Goal: Task Accomplishment & Management: Manage account settings

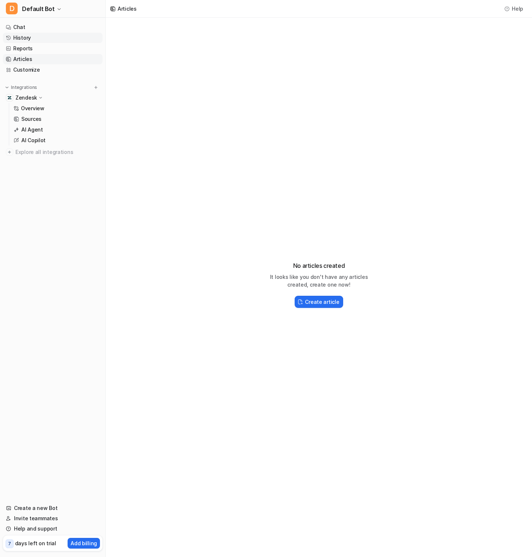
click at [43, 37] on link "History" at bounding box center [53, 38] width 100 height 10
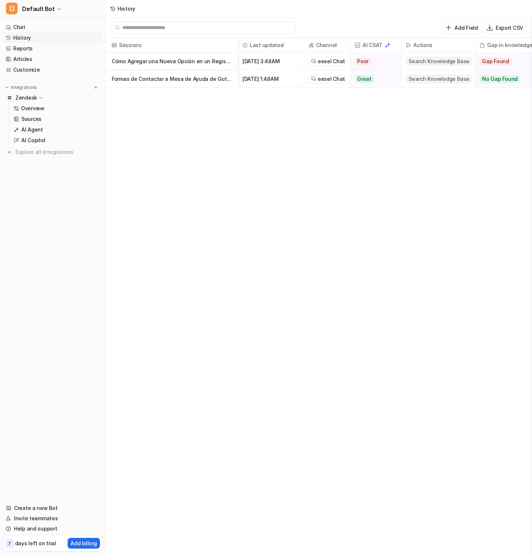
click at [142, 61] on p "Cómo Agregar una Nueva Opción en un Registro Fotográfico de Mobiliario TCL" at bounding box center [172, 62] width 120 height 18
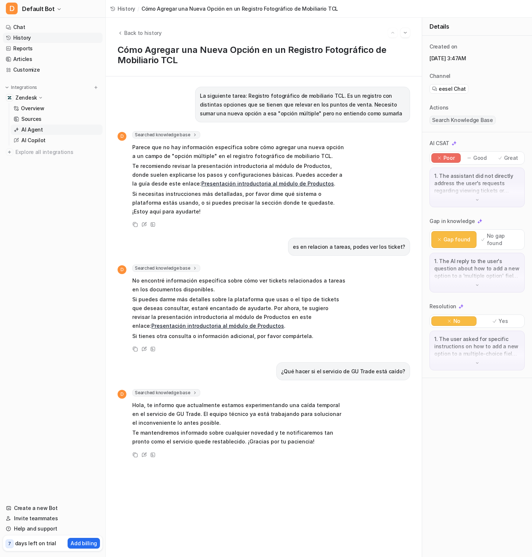
click at [53, 128] on link "AI Agent" at bounding box center [57, 130] width 92 height 10
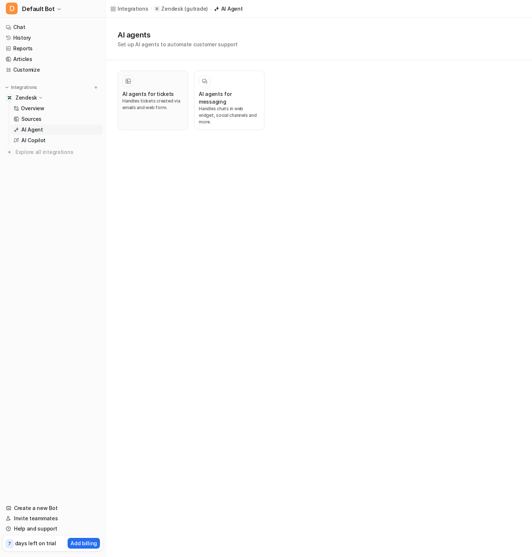
click at [153, 95] on h3 "AI agents for tickets" at bounding box center [147, 94] width 51 height 8
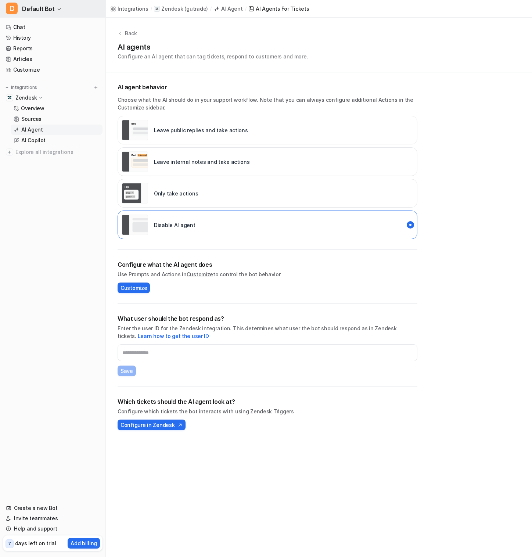
click at [66, 10] on button "D Default Bot" at bounding box center [52, 9] width 105 height 18
click at [40, 36] on link "History" at bounding box center [53, 38] width 100 height 10
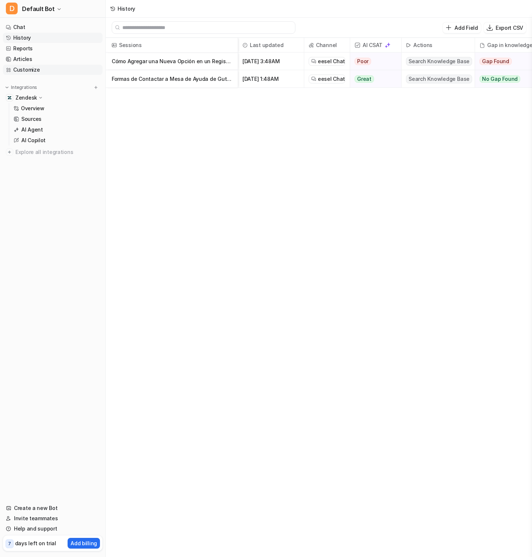
click at [43, 67] on link "Customize" at bounding box center [53, 70] width 100 height 10
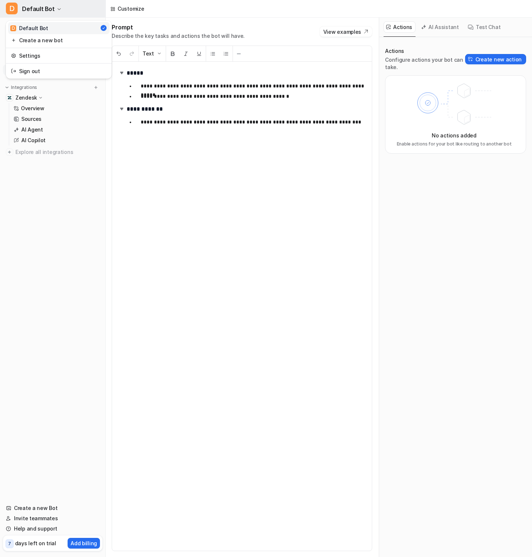
click at [68, 14] on button "D Default Bot" at bounding box center [52, 9] width 105 height 18
click at [58, 56] on link "Settings" at bounding box center [58, 56] width 101 height 12
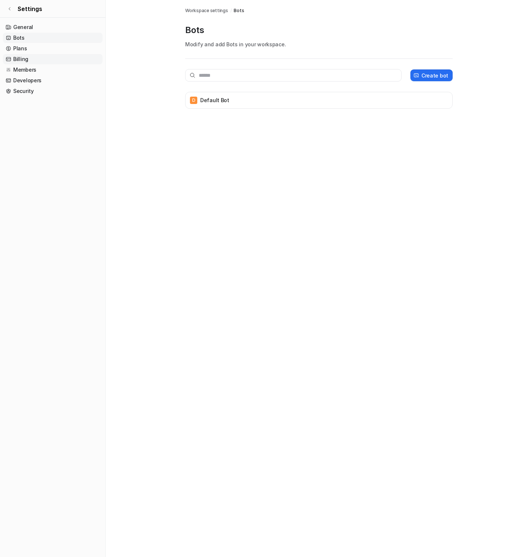
click at [49, 61] on link "Billing" at bounding box center [53, 59] width 100 height 10
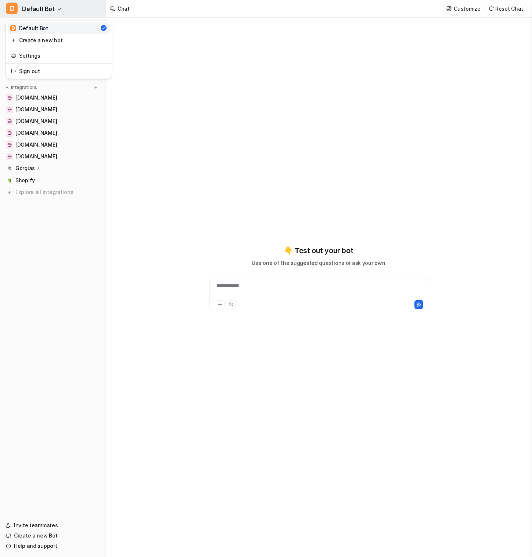
click at [63, 6] on button "D Default Bot" at bounding box center [52, 9] width 105 height 18
type textarea "**********"
click at [64, 7] on button "D Default Bot" at bounding box center [52, 9] width 105 height 18
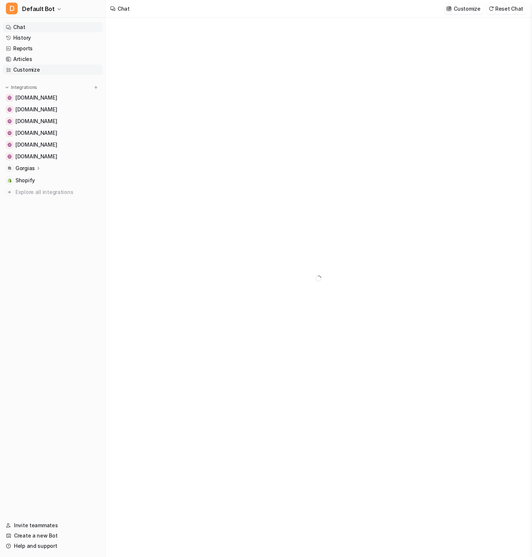
click at [44, 71] on link "Customize" at bounding box center [53, 70] width 100 height 10
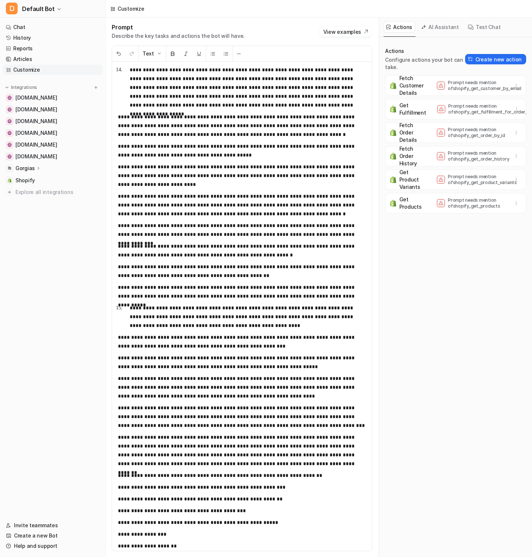
scroll to position [2568, 0]
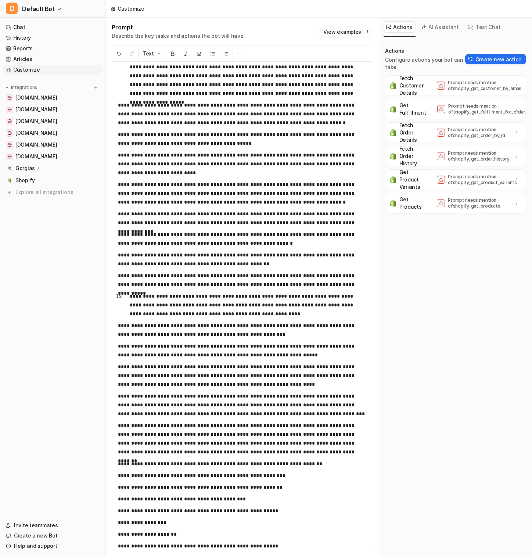
click at [336, 31] on button "View examples" at bounding box center [346, 31] width 53 height 10
click at [235, 166] on p "**********" at bounding box center [242, 164] width 248 height 26
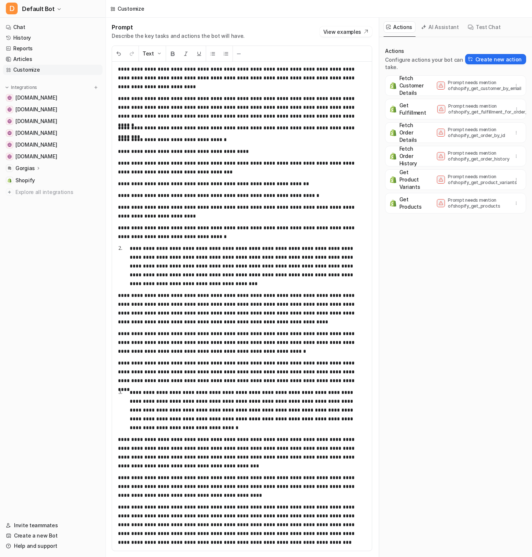
scroll to position [0, 0]
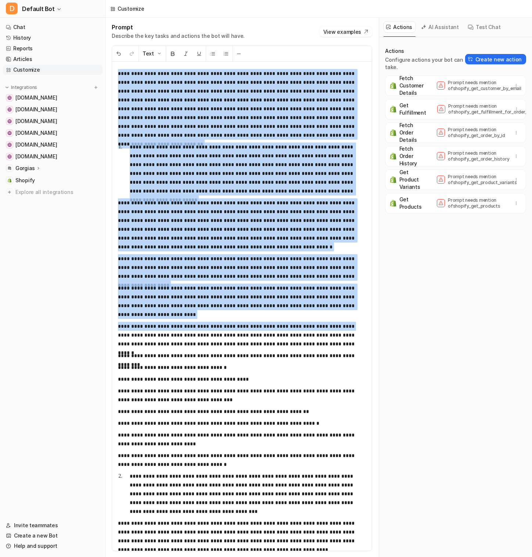
drag, startPoint x: 117, startPoint y: 72, endPoint x: 336, endPoint y: 323, distance: 333.5
click at [337, 325] on div "**********" at bounding box center [242, 306] width 260 height 489
copy div "**********"
click at [92, 39] on link "History" at bounding box center [53, 38] width 100 height 10
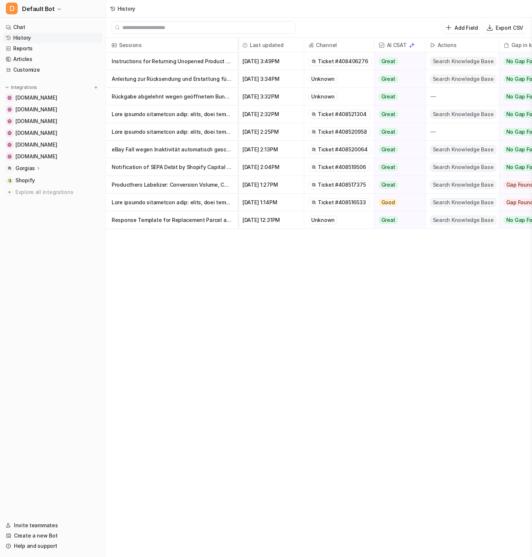
click at [193, 82] on p "Anleitung zur Rücksendung und Erstattung für ungeöffnete Dose" at bounding box center [172, 79] width 120 height 18
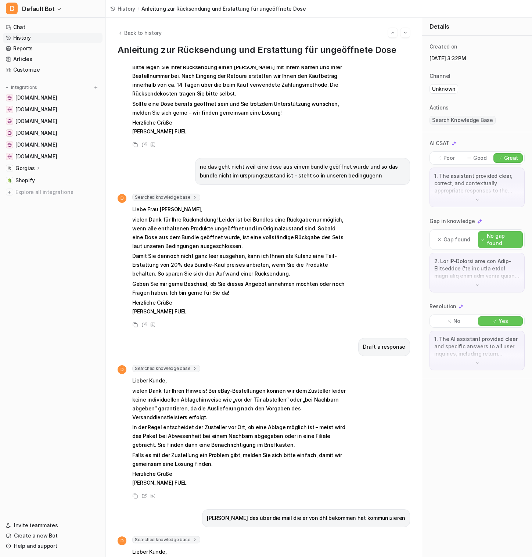
scroll to position [211, 0]
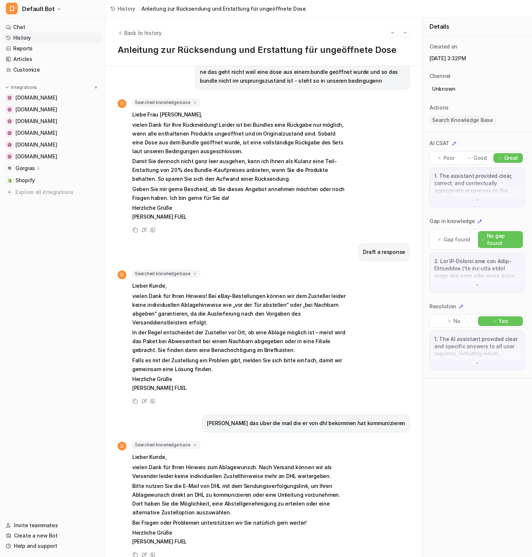
click at [122, 36] on button "Back to history" at bounding box center [140, 33] width 44 height 8
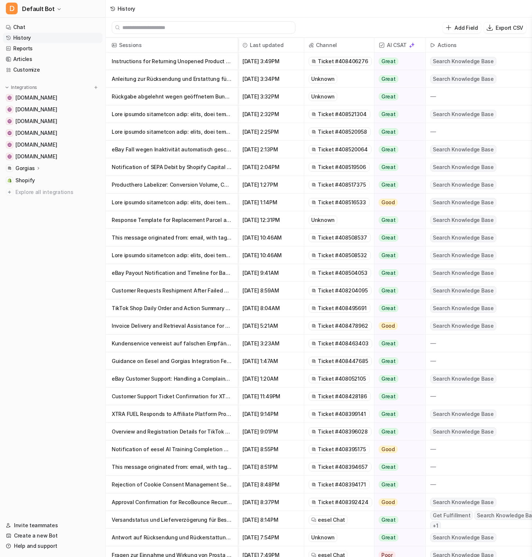
click at [153, 186] on p "Producthero Labelizer: Conversion Volume, Custom ROAS, and Performance Max Camp…" at bounding box center [172, 185] width 120 height 18
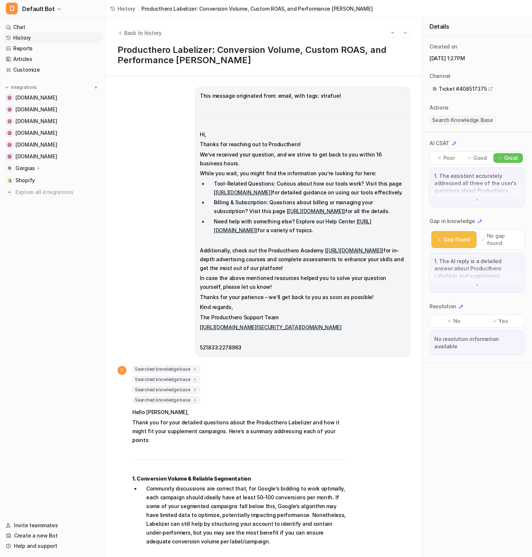
click at [145, 35] on span "Back to history" at bounding box center [142, 33] width 37 height 8
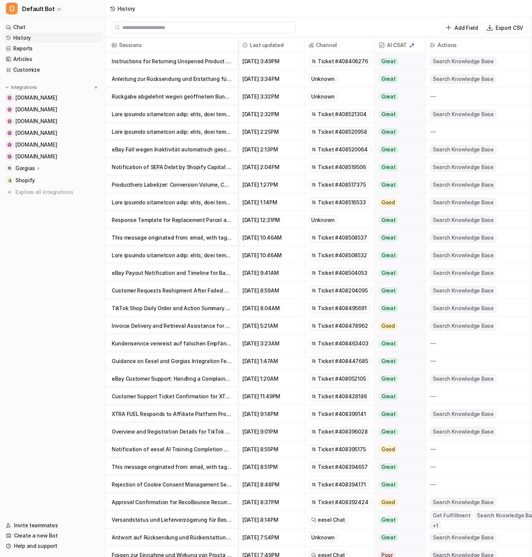
scroll to position [41, 0]
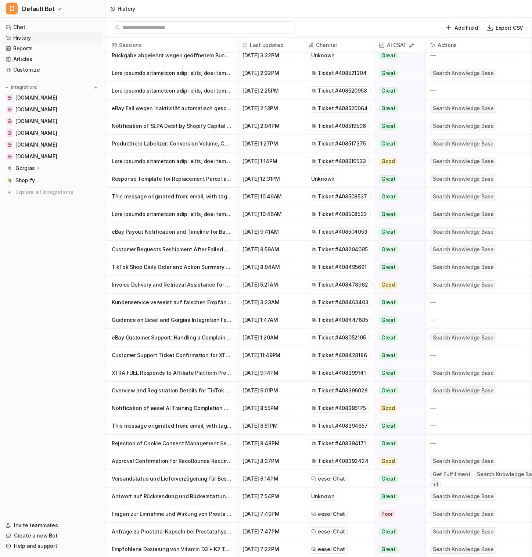
click at [168, 407] on p "Notification of eesel AI Training Completion and Dashboard Access" at bounding box center [172, 409] width 120 height 18
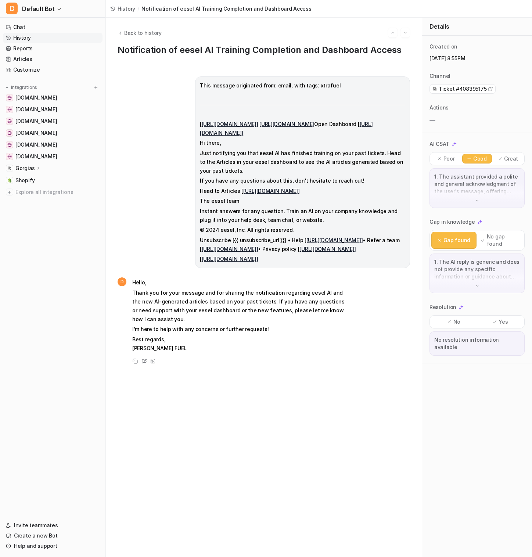
scroll to position [0, 3]
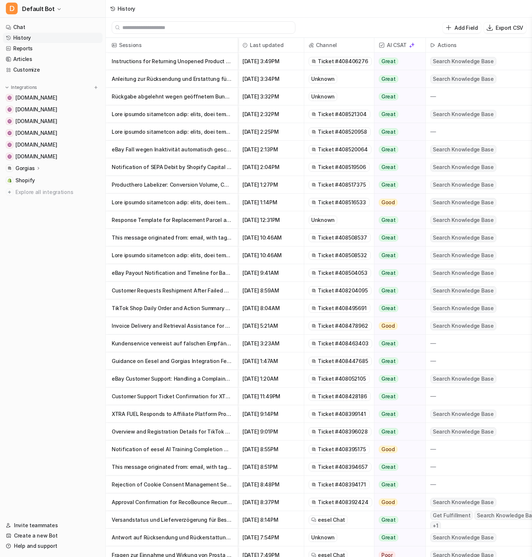
click at [167, 105] on p at bounding box center [172, 114] width 120 height 18
click at [167, 97] on p "Rückgabe abgelehnt wegen geöffnetem Bundle-Produkt" at bounding box center [172, 97] width 120 height 18
click at [174, 82] on p "Anleitung zur Rücksendung und Erstattung für ungeöffnete Dose" at bounding box center [172, 79] width 120 height 18
click at [144, 94] on p "Rückgabe abgelehnt wegen geöffnetem Bundle-Produkt" at bounding box center [172, 97] width 120 height 18
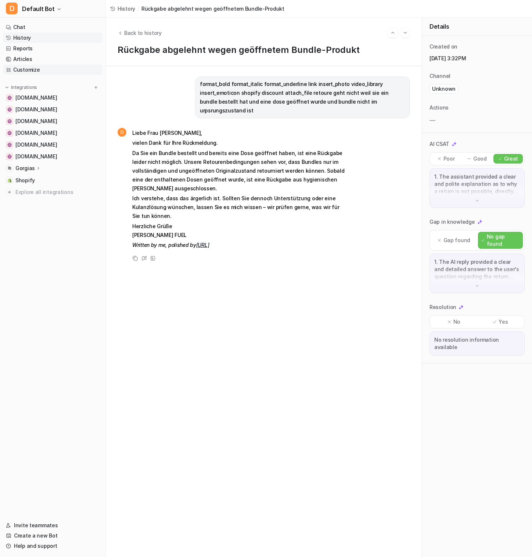
click at [28, 71] on link "Customize" at bounding box center [53, 70] width 100 height 10
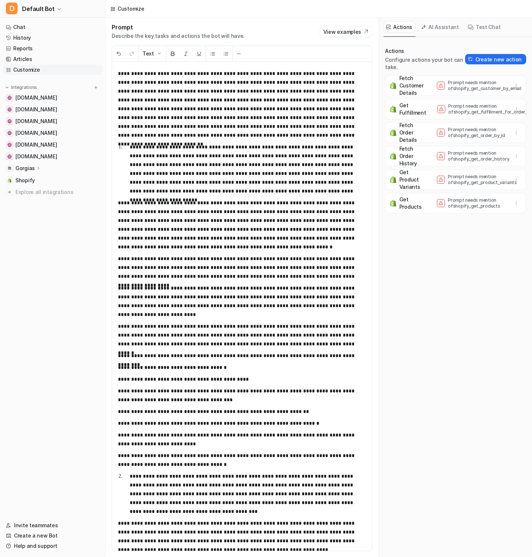
click at [446, 28] on button "AI Assistant" at bounding box center [441, 26] width 44 height 11
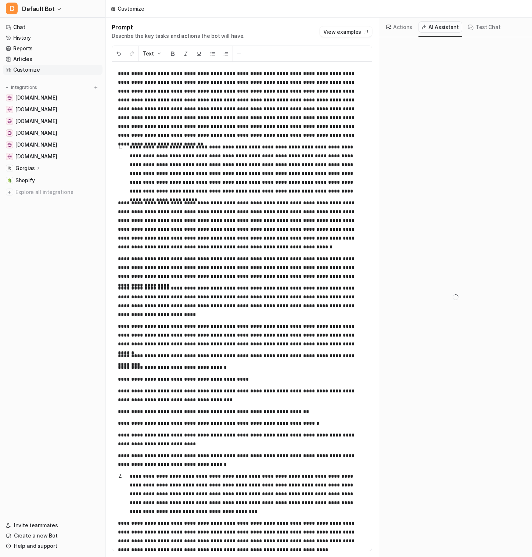
click at [446, 28] on button "AI Assistant" at bounding box center [441, 26] width 44 height 11
click at [156, 54] on img at bounding box center [159, 54] width 6 height 6
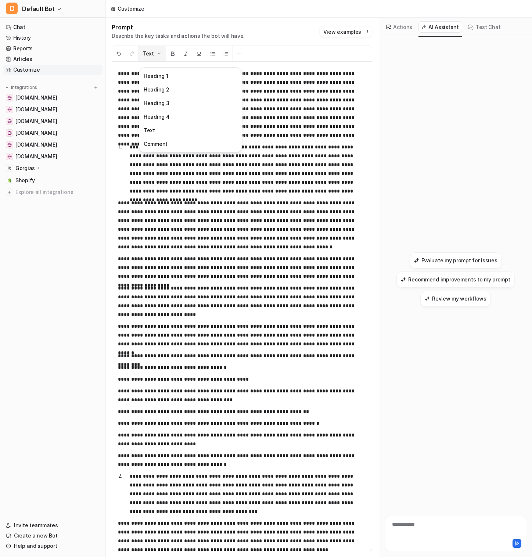
click at [156, 54] on img at bounding box center [159, 54] width 6 height 6
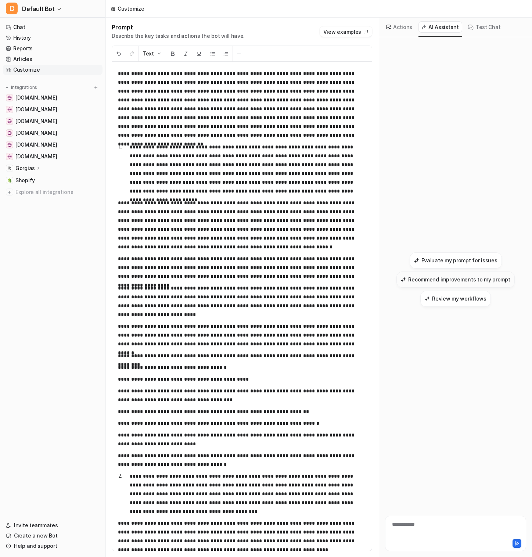
click at [479, 280] on h3 "Recommend improvements to my prompt" at bounding box center [459, 280] width 102 height 8
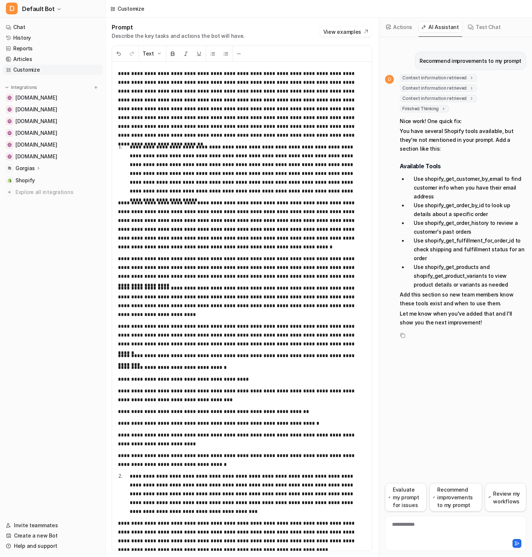
click at [390, 22] on button "Actions" at bounding box center [400, 26] width 32 height 11
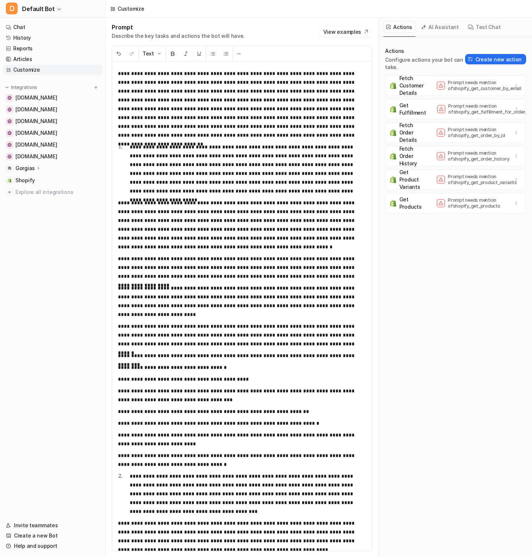
click at [421, 26] on icon at bounding box center [423, 27] width 5 height 5
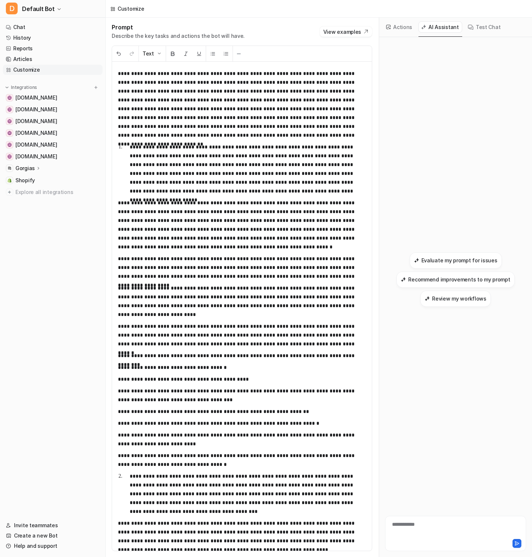
click at [24, 171] on p "Gorgias" at bounding box center [24, 168] width 19 height 7
click at [43, 38] on link "History" at bounding box center [53, 38] width 100 height 10
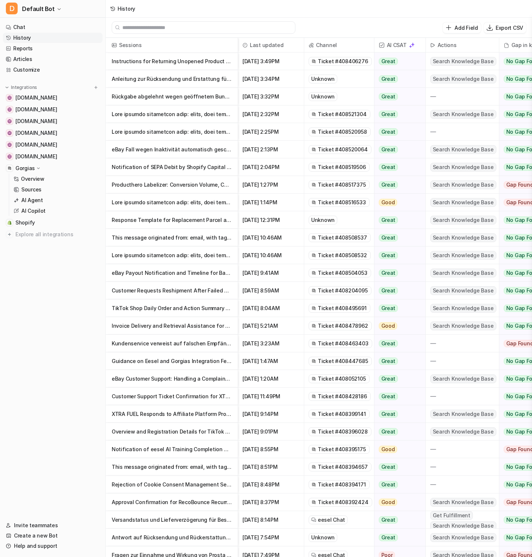
click at [217, 363] on p "Guidance on Eesel and Gorgias Integration Features for XTRA FUEL" at bounding box center [172, 361] width 120 height 18
click at [182, 361] on p "Guidance on Eesel and Gorgias Integration Features for XTRA FUEL" at bounding box center [172, 361] width 120 height 18
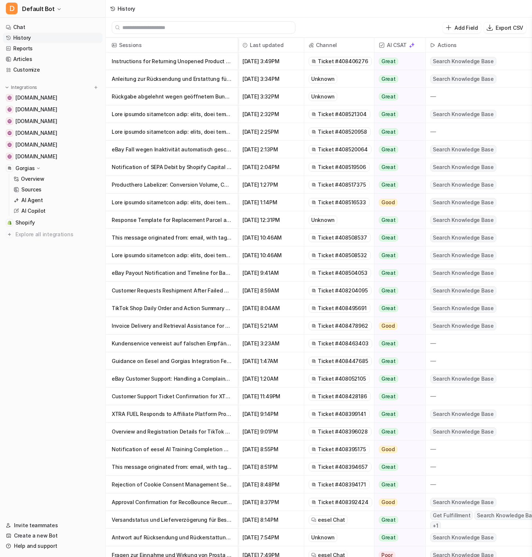
scroll to position [41, 0]
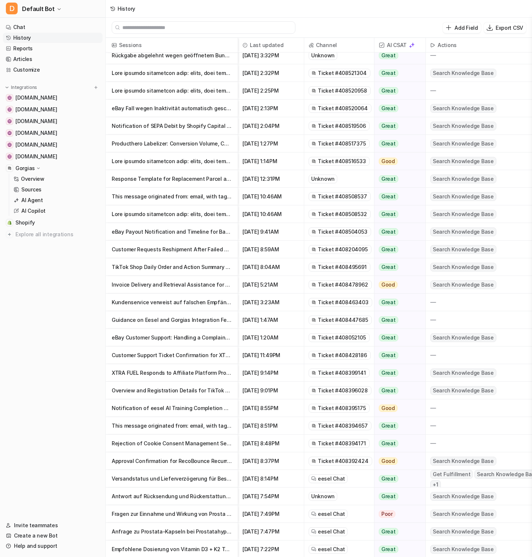
click at [182, 403] on p "Notification of eesel AI Training Completion and Dashboard Access" at bounding box center [172, 409] width 120 height 18
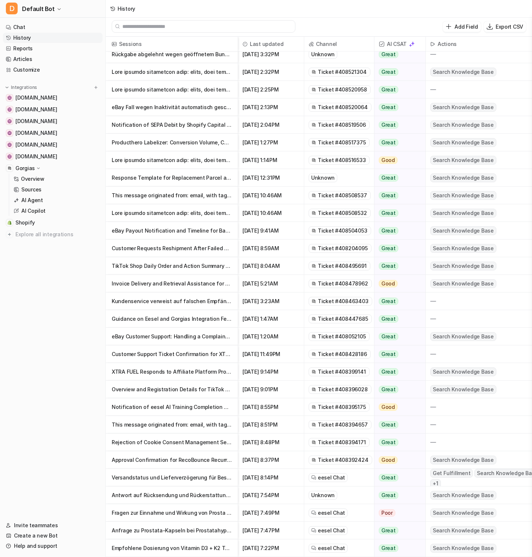
click at [170, 502] on p "Antwort auf Rücksendung und Rückerstattungsprozess bei XTRA FUEL" at bounding box center [172, 496] width 120 height 18
click at [171, 499] on p "Antwort auf Rücksendung und Rückerstattungsprozess bei XTRA FUEL" at bounding box center [172, 496] width 120 height 18
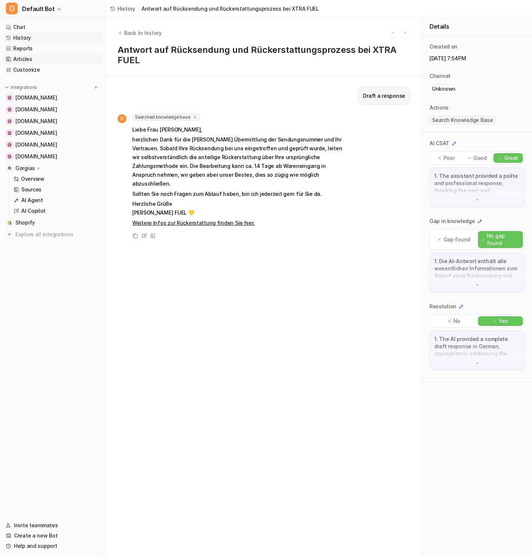
click at [35, 58] on link "Articles" at bounding box center [53, 59] width 100 height 10
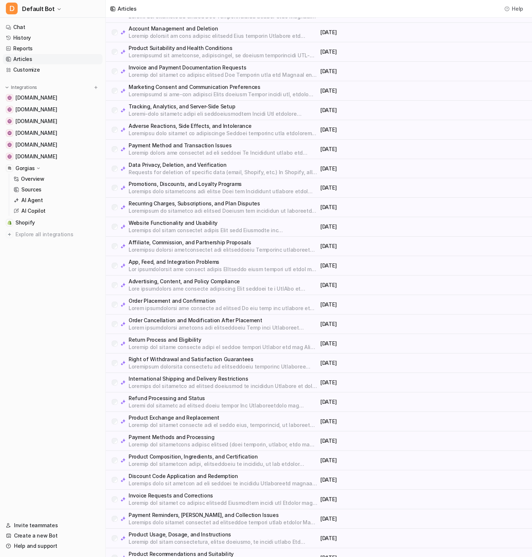
scroll to position [448, 0]
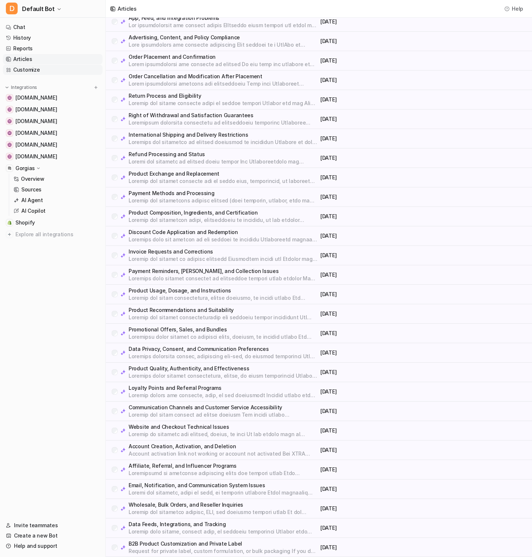
click at [54, 73] on link "Customize" at bounding box center [53, 70] width 100 height 10
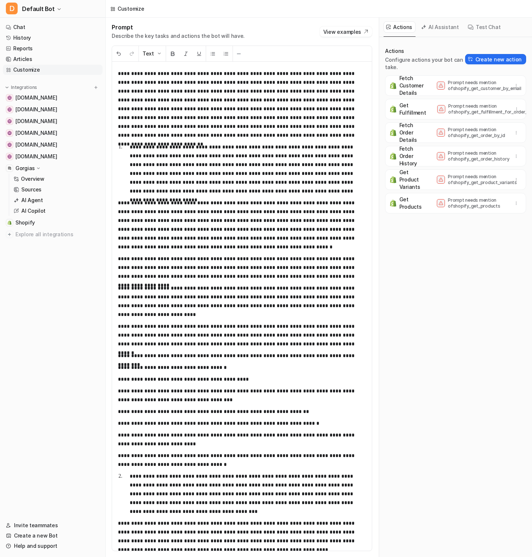
click at [440, 29] on button "AI Assistant" at bounding box center [441, 26] width 44 height 11
